Goal: Transaction & Acquisition: Purchase product/service

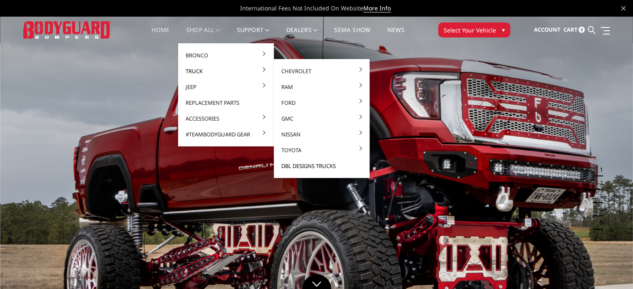
click at [303, 162] on link "DBL Designs Trucks" at bounding box center [321, 166] width 89 height 16
click at [305, 164] on link "DBL Designs Trucks" at bounding box center [321, 166] width 89 height 16
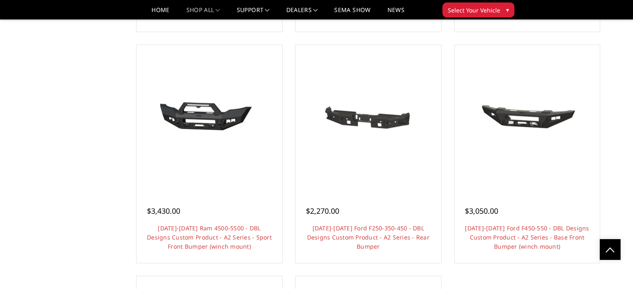
scroll to position [602, 0]
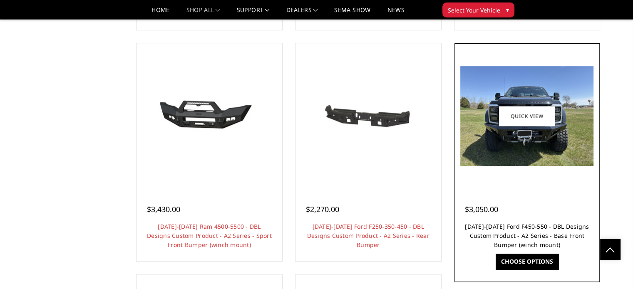
click at [527, 223] on link "[DATE]-[DATE] Ford F450-550 - DBL Designs Custom Product - A2 Series - Base Fro…" at bounding box center [527, 236] width 124 height 26
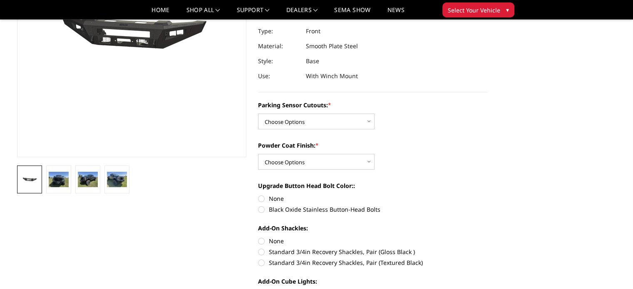
scroll to position [144, 0]
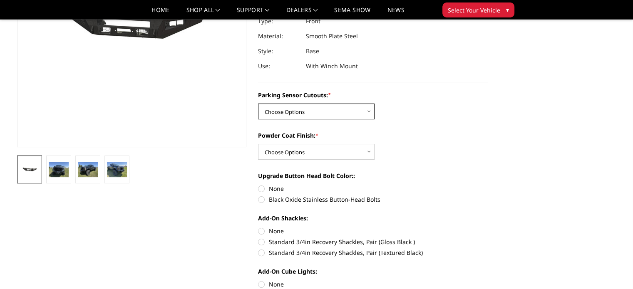
click at [369, 111] on select "Choose Options Yes - I have front parking sensors No - I do NOT have parking se…" at bounding box center [316, 112] width 116 height 16
select select "540"
click at [258, 104] on select "Choose Options Yes - I have front parking sensors No - I do NOT have parking se…" at bounding box center [316, 112] width 116 height 16
click at [367, 152] on select "Choose Options Bare metal (included) Texture Black Powder Coat" at bounding box center [316, 152] width 116 height 16
select select "520"
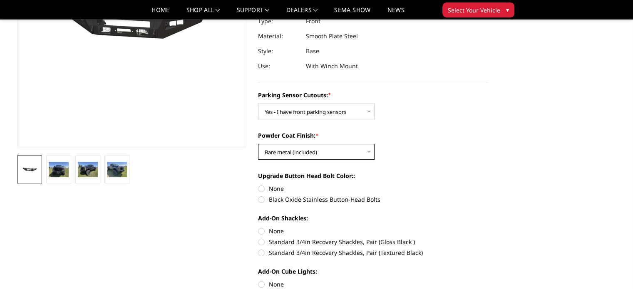
click at [258, 144] on select "Choose Options Bare metal (included) Texture Black Powder Coat" at bounding box center [316, 152] width 116 height 16
click at [257, 187] on section "2023-2025 Ford F450-550 - DBL Designs Custom Product - A2 Series - Base Front B…" at bounding box center [372, 226] width 241 height 656
click at [260, 187] on label "None" at bounding box center [373, 188] width 230 height 9
click at [258, 185] on input "None" at bounding box center [258, 184] width 0 height 0
radio input "true"
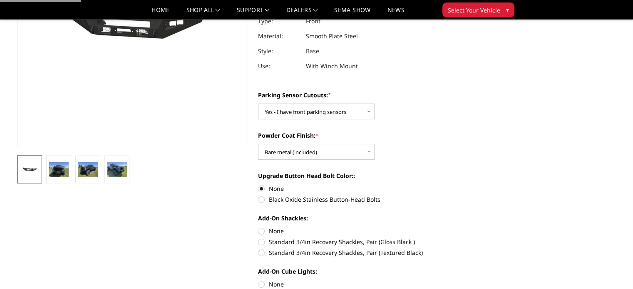
click at [263, 191] on label "None" at bounding box center [373, 188] width 230 height 9
click at [258, 185] on input "None" at bounding box center [258, 184] width 0 height 0
click at [260, 230] on label "None" at bounding box center [373, 231] width 230 height 9
click at [258, 227] on input "None" at bounding box center [258, 227] width 0 height 0
radio input "true"
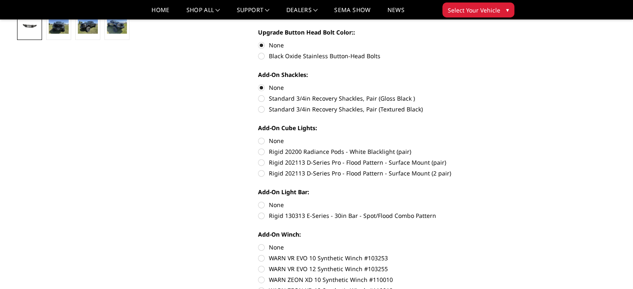
scroll to position [294, 0]
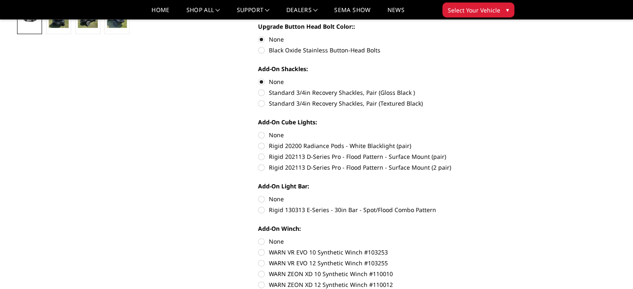
click at [263, 136] on label "None" at bounding box center [373, 135] width 230 height 9
click at [258, 131] on input "None" at bounding box center [258, 131] width 0 height 0
radio input "true"
click at [260, 199] on label "None" at bounding box center [373, 199] width 230 height 9
click at [258, 195] on input "None" at bounding box center [258, 195] width 0 height 0
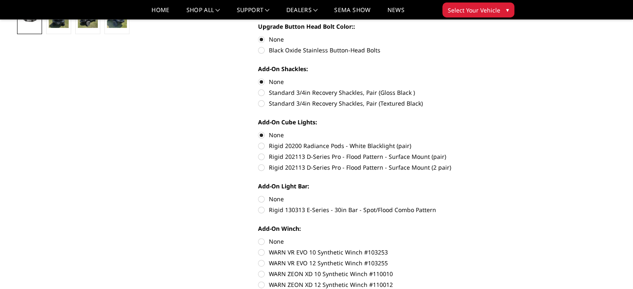
radio input "true"
click at [263, 240] on label "None" at bounding box center [373, 241] width 230 height 9
click at [258, 238] on input "None" at bounding box center [258, 237] width 0 height 0
radio input "true"
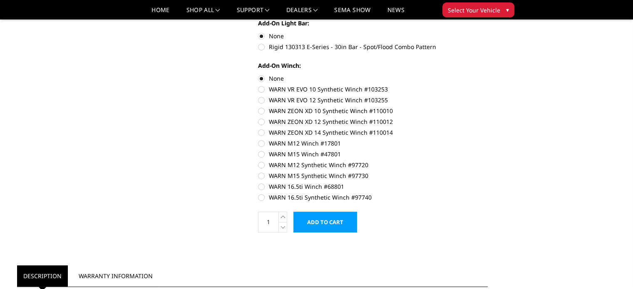
scroll to position [485, 0]
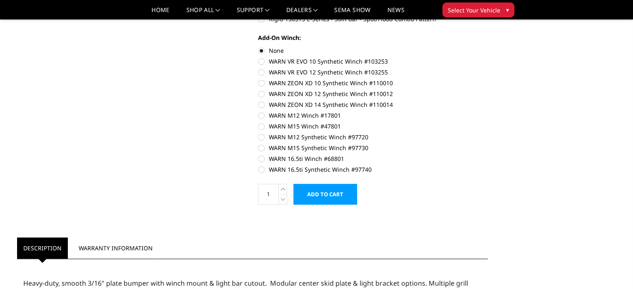
click at [338, 189] on input "Add to Cart" at bounding box center [325, 194] width 64 height 21
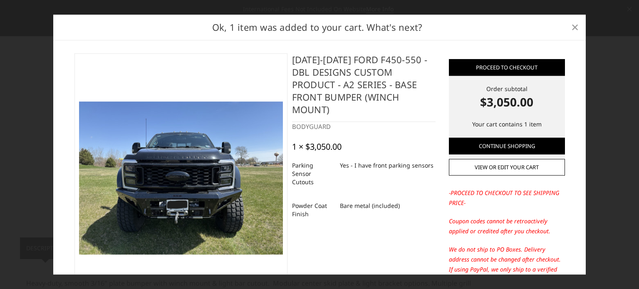
click at [575, 30] on span "×" at bounding box center [574, 27] width 7 height 18
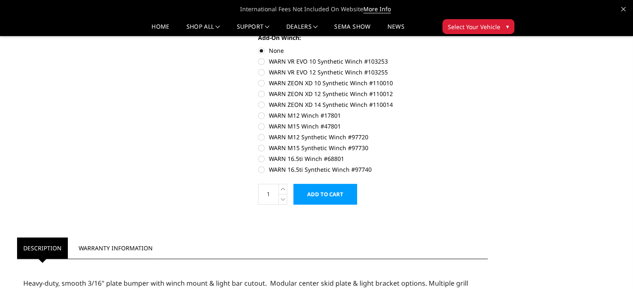
click at [621, 1] on div "International Fees Not Included On Website More Info" at bounding box center [316, 9] width 633 height 17
click at [622, 8] on icon at bounding box center [623, 9] width 4 height 4
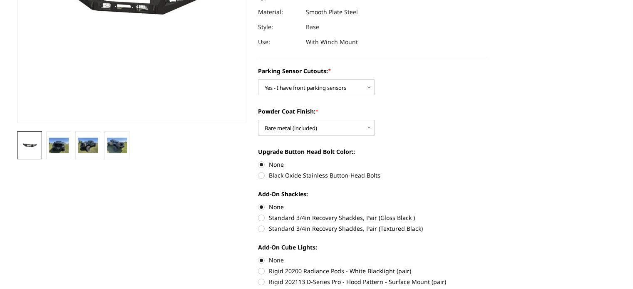
scroll to position [8, 0]
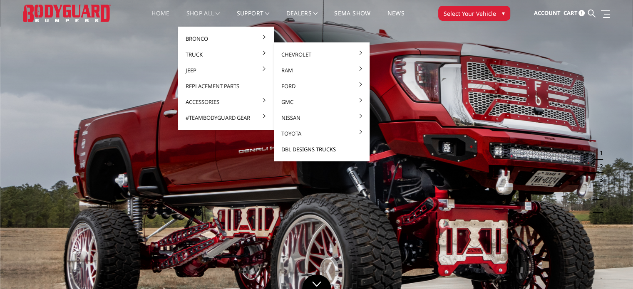
click at [311, 148] on link "DBL Designs Trucks" at bounding box center [321, 149] width 89 height 16
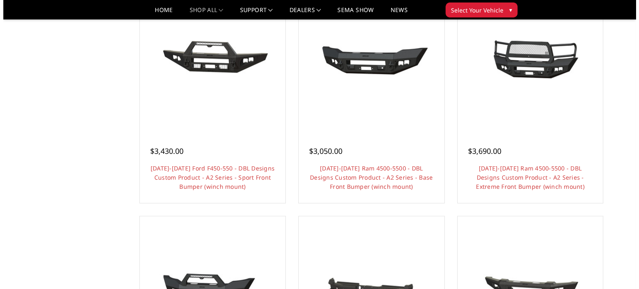
scroll to position [536, 0]
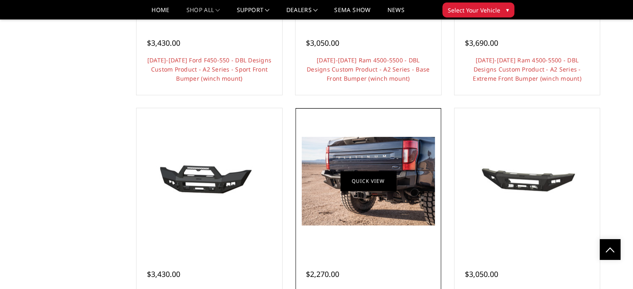
click at [375, 175] on link "Quick view" at bounding box center [368, 181] width 56 height 20
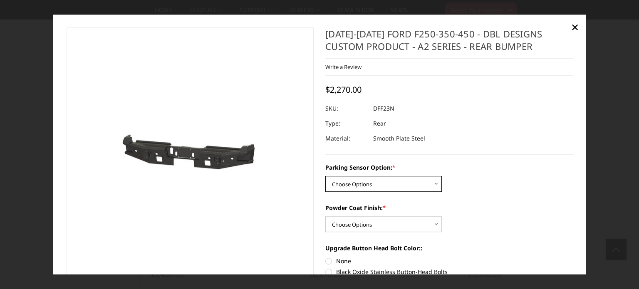
click at [434, 183] on select "Choose Options Yes - With sensor cutouts No - Without sensor cutouts" at bounding box center [383, 184] width 116 height 16
select select "564"
click at [325, 176] on select "Choose Options Yes - With sensor cutouts No - Without sensor cutouts" at bounding box center [383, 184] width 116 height 16
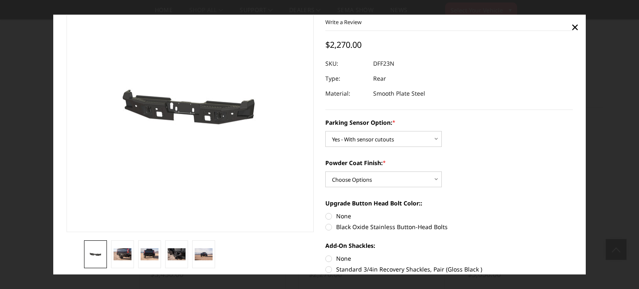
scroll to position [47, 0]
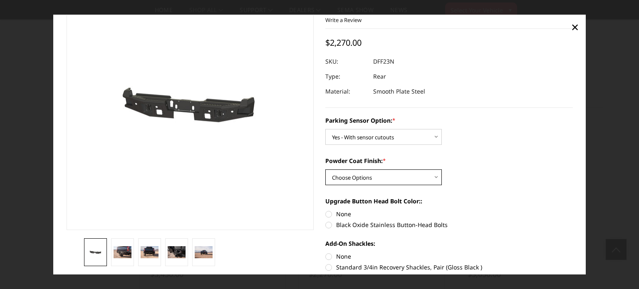
click at [436, 177] on select "Choose Options Bare metal (included) Texture black powder coat" at bounding box center [383, 177] width 116 height 16
select select "551"
click at [325, 169] on select "Choose Options Bare metal (included) Texture black powder coat" at bounding box center [383, 177] width 116 height 16
click at [325, 213] on label "None" at bounding box center [449, 214] width 248 height 9
click at [325, 210] on input "None" at bounding box center [325, 210] width 0 height 0
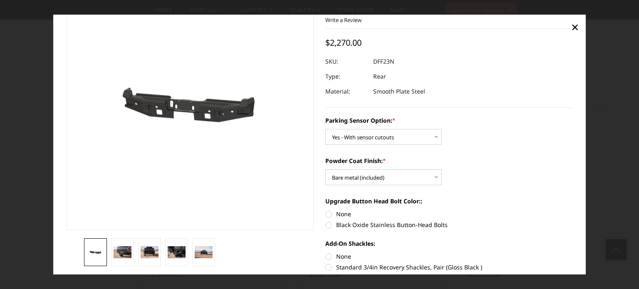
radio input "true"
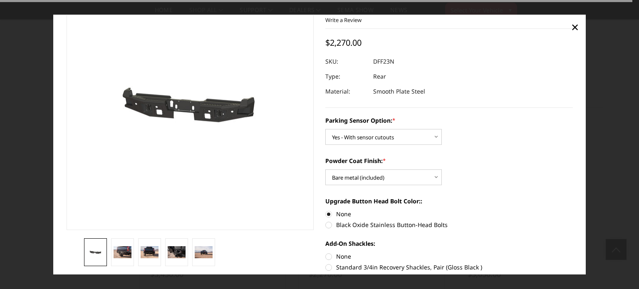
click at [326, 261] on div "Add-On Shackles: None Standard 3/4in Recovery Shackles, Pair (Gloss Black ) Sta…" at bounding box center [449, 260] width 248 height 42
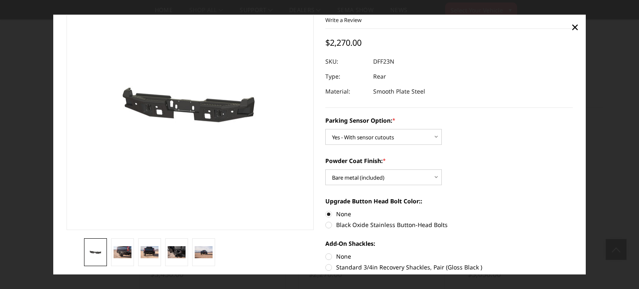
click at [327, 256] on label "None" at bounding box center [449, 256] width 248 height 9
click at [326, 253] on input "None" at bounding box center [325, 252] width 0 height 0
radio input "true"
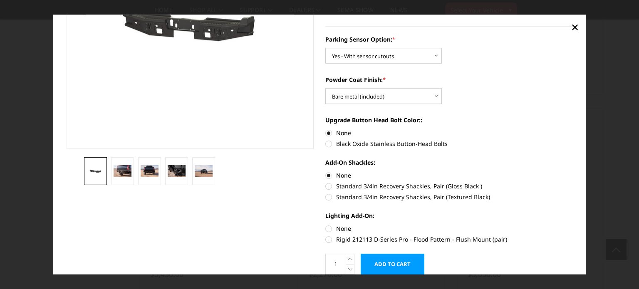
scroll to position [129, 0]
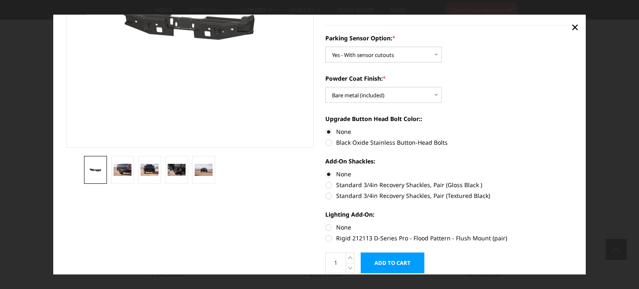
click at [325, 227] on label "None" at bounding box center [449, 227] width 248 height 9
click at [325, 223] on input "None" at bounding box center [325, 223] width 0 height 0
radio input "true"
click at [388, 261] on input "Add to Cart" at bounding box center [393, 263] width 64 height 21
